Goal: Obtain resource: Obtain resource

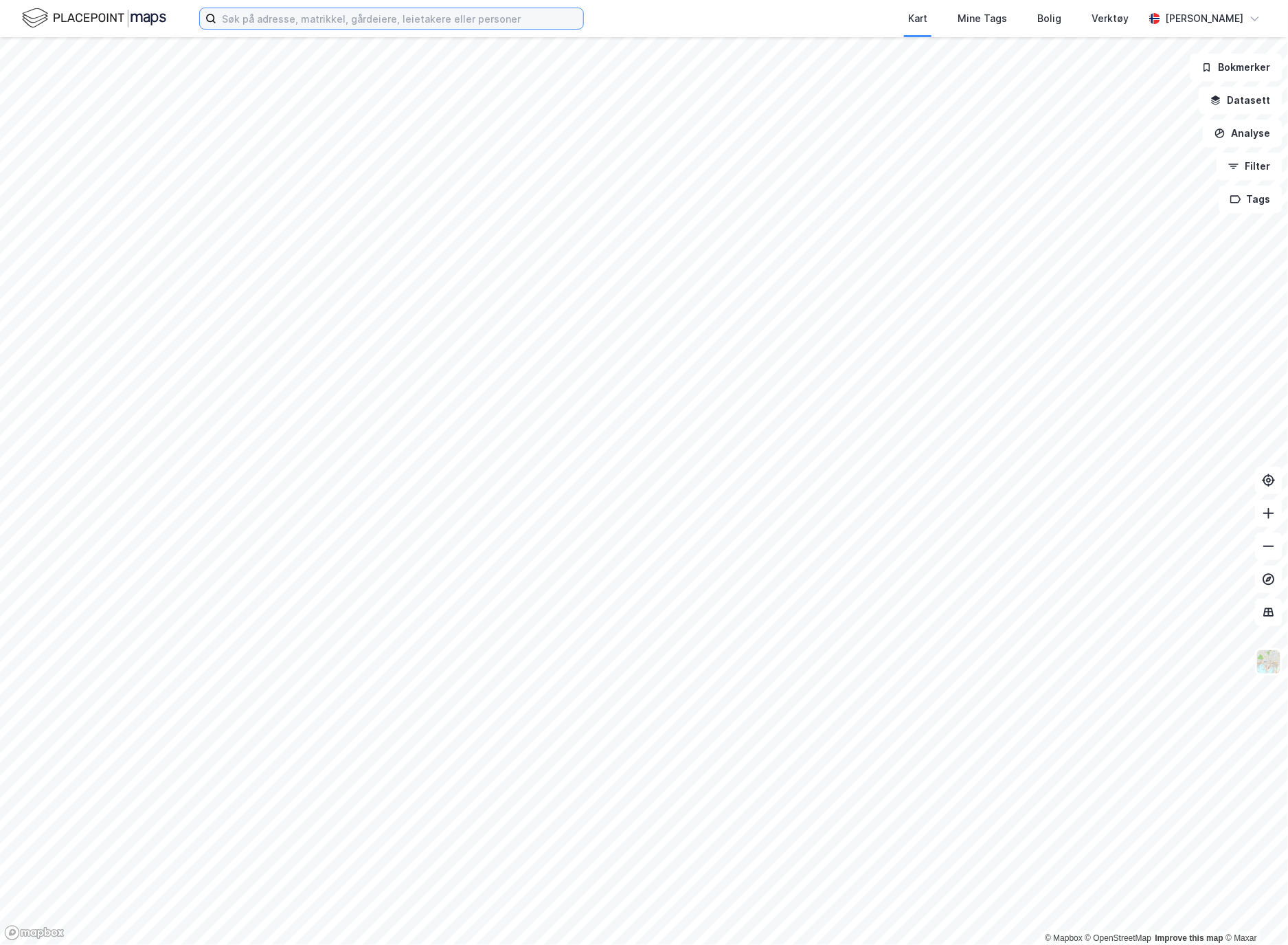
click at [339, 21] on input at bounding box center [399, 18] width 367 height 21
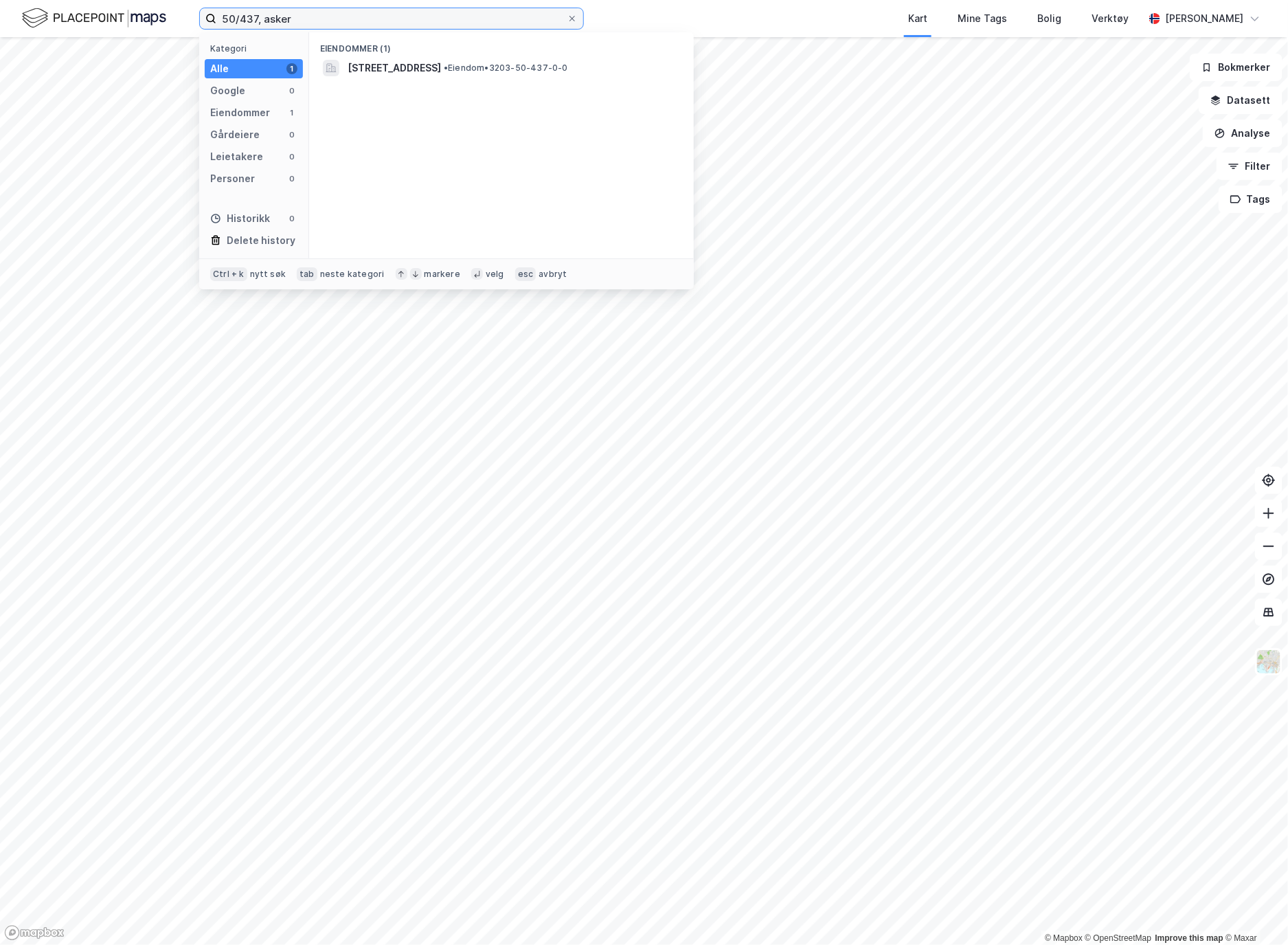
type input "50/437, asker"
click at [389, 63] on span "[STREET_ADDRESS]" at bounding box center [394, 68] width 93 height 17
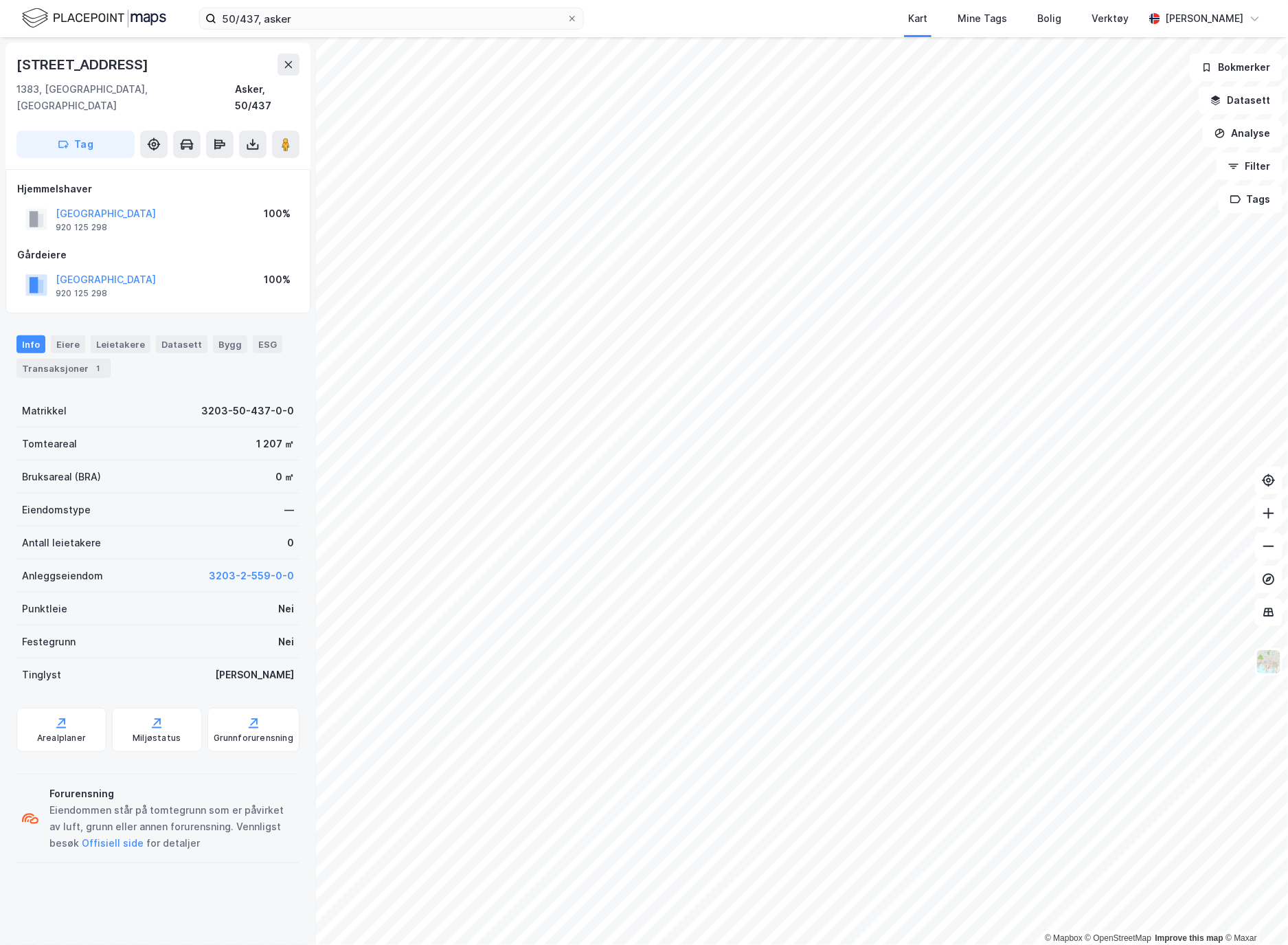
click at [215, 246] on div "Gårdeiere" at bounding box center [158, 254] width 282 height 17
click at [101, 768] on div "Forurensning Eiendommen står på tomtegrunn som er påvirket av luft, grunn eller…" at bounding box center [158, 819] width 283 height 101
click at [264, 137] on button at bounding box center [253, 144] width 27 height 27
click at [231, 161] on div "Last ned grunnbok" at bounding box center [193, 172] width 147 height 22
click at [68, 733] on div "Arealplaner" at bounding box center [62, 738] width 49 height 11
